Goal: Complete application form

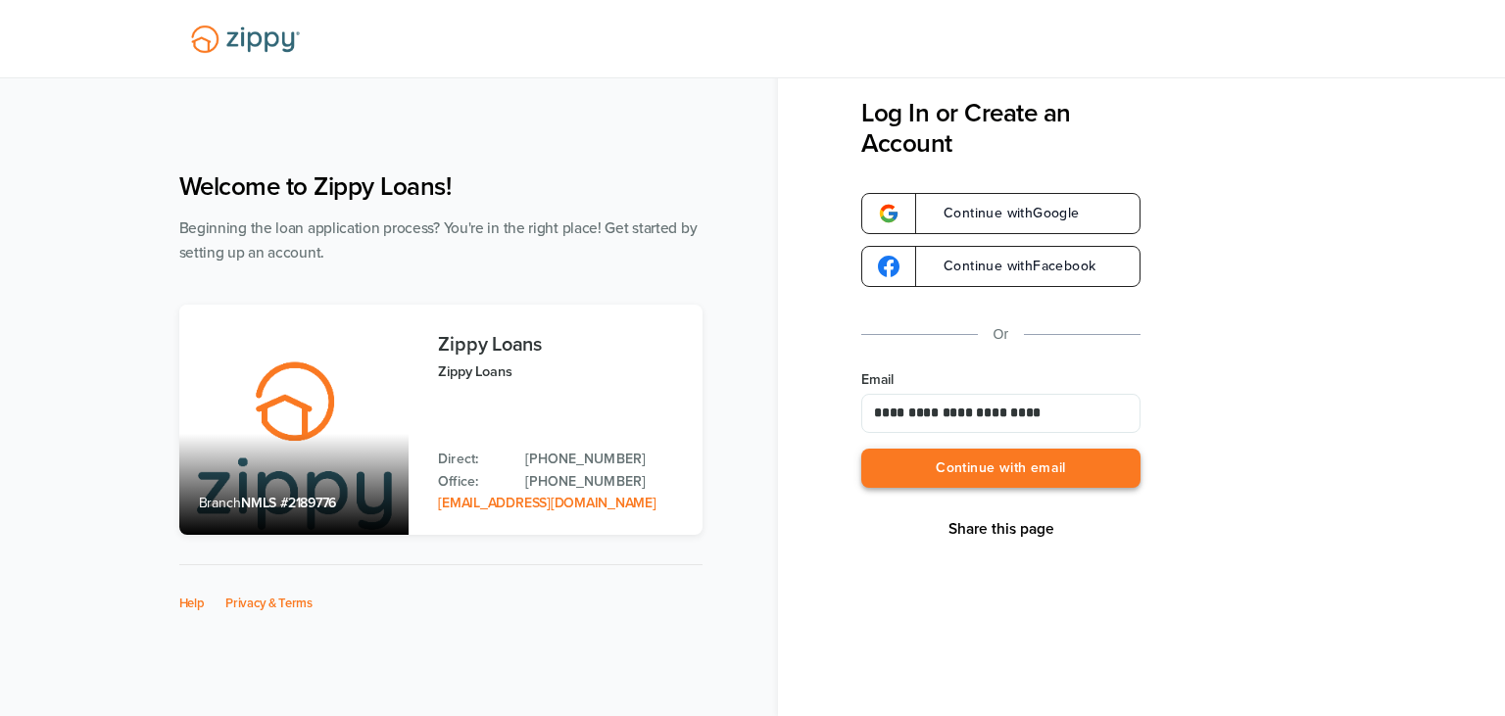
type input "**********"
click at [965, 466] on button "Continue with email" at bounding box center [1000, 469] width 279 height 40
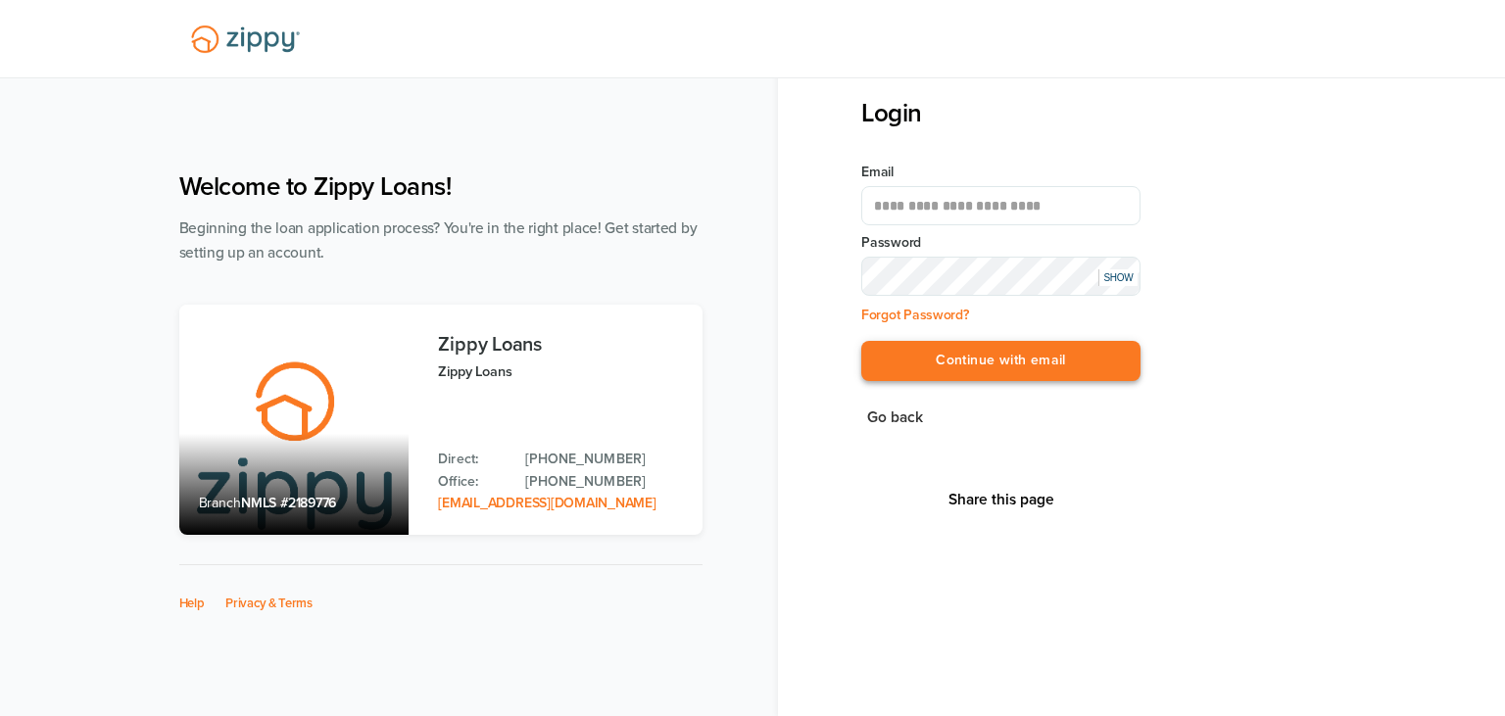
click at [992, 351] on button "Continue with email" at bounding box center [1000, 361] width 279 height 40
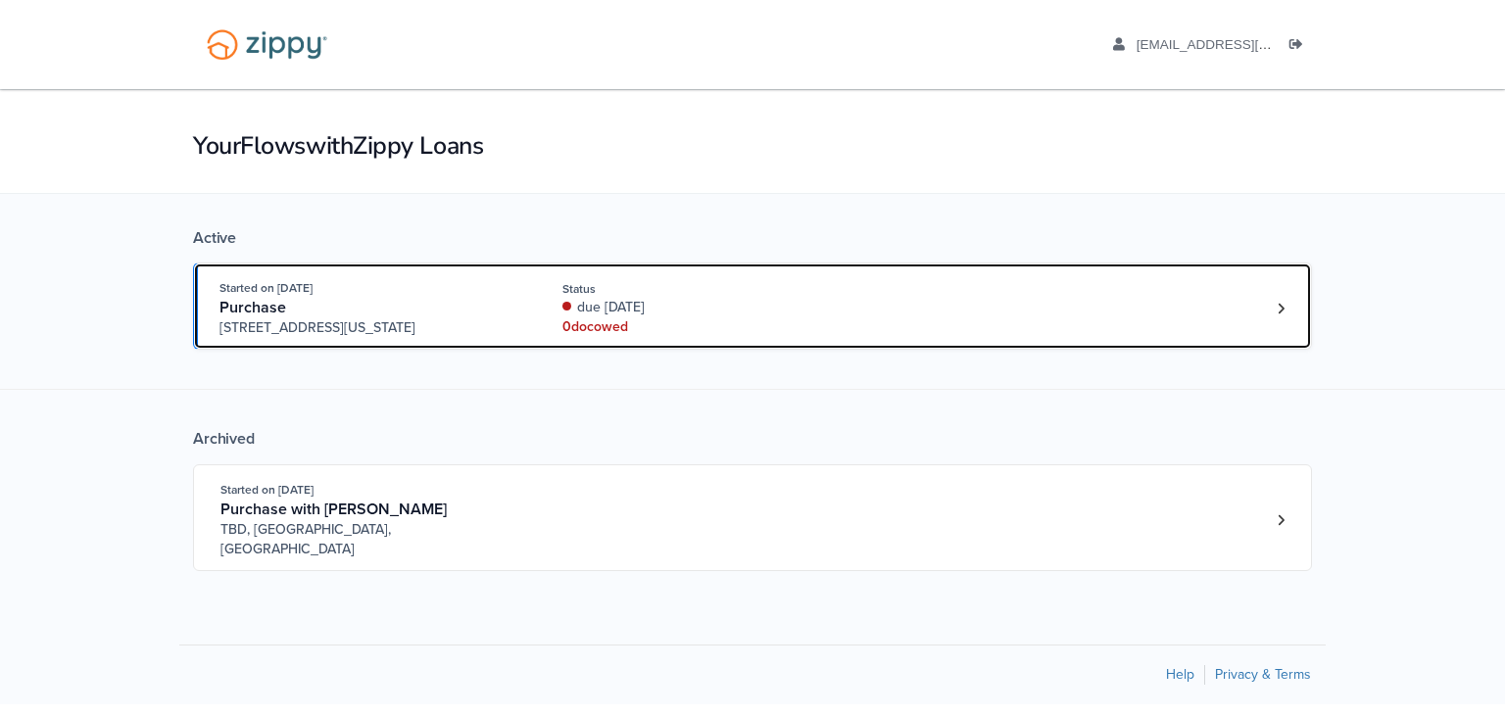
click at [817, 318] on div "0 doc owed" at bounding box center [694, 328] width 262 height 20
